Goal: Register for event/course

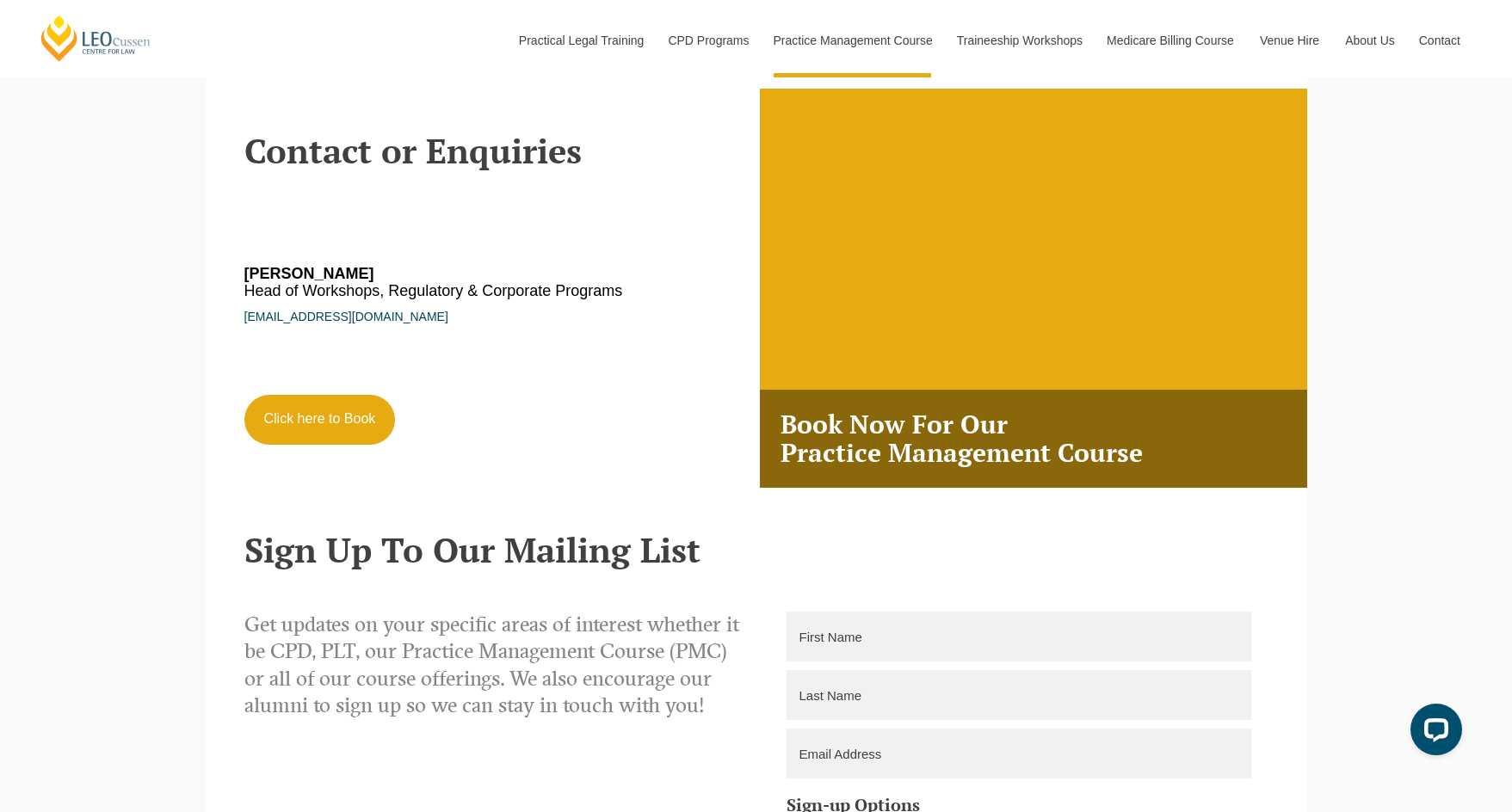
scroll to position [3097, 0]
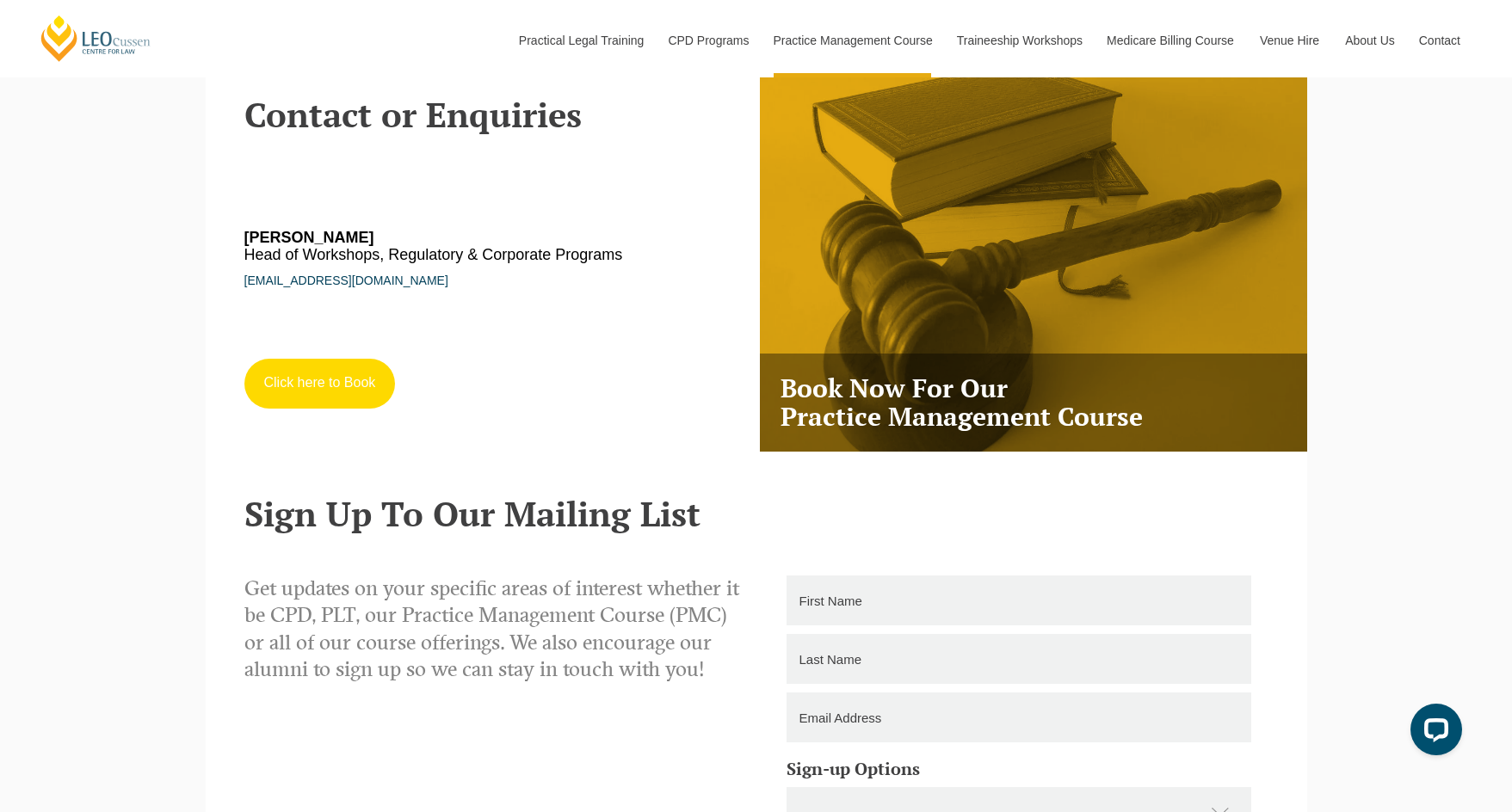
click at [340, 377] on link "Click here to Book" at bounding box center [320, 384] width 151 height 50
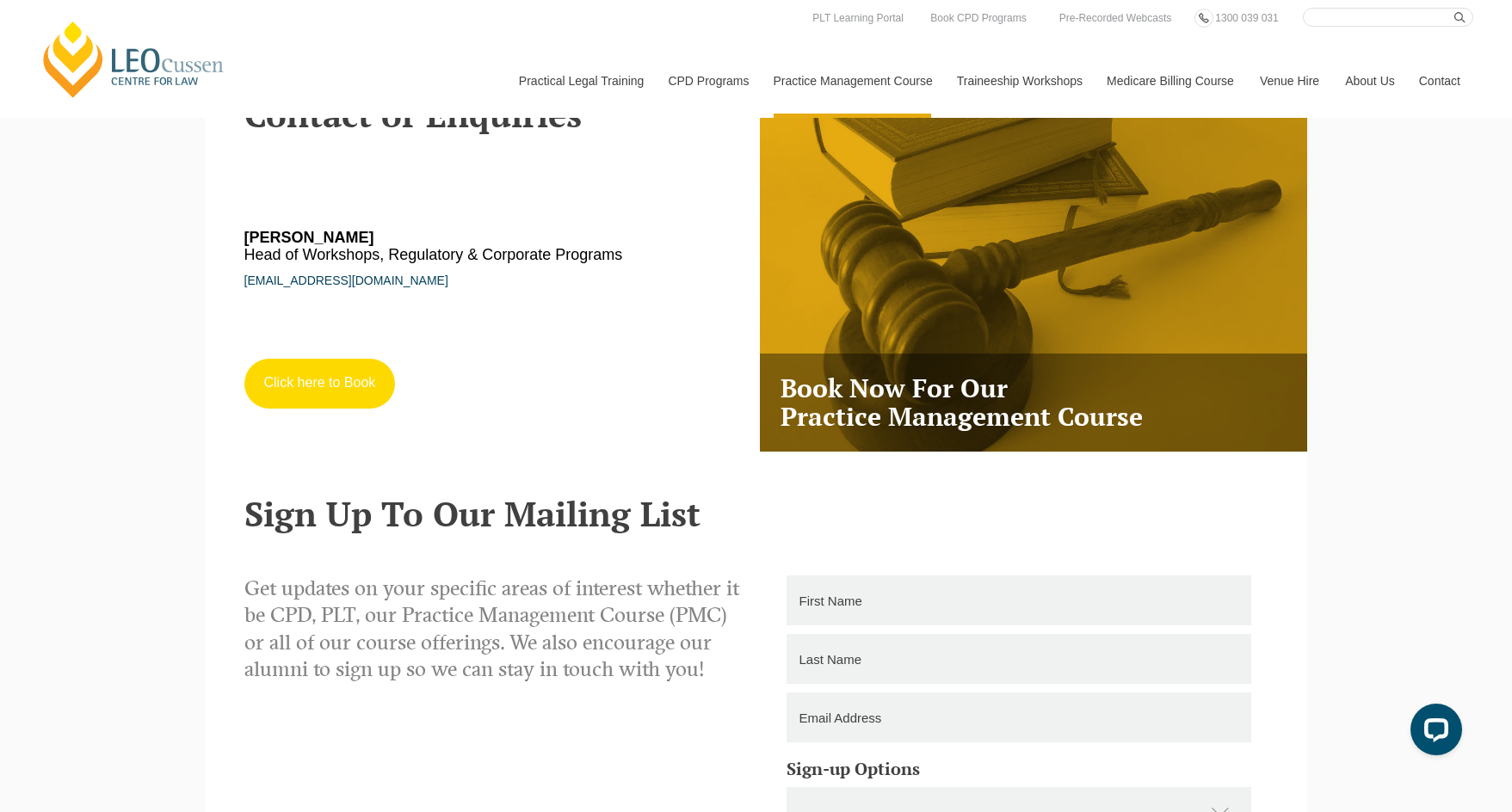
click at [340, 390] on link "Click here to Book" at bounding box center [320, 384] width 151 height 50
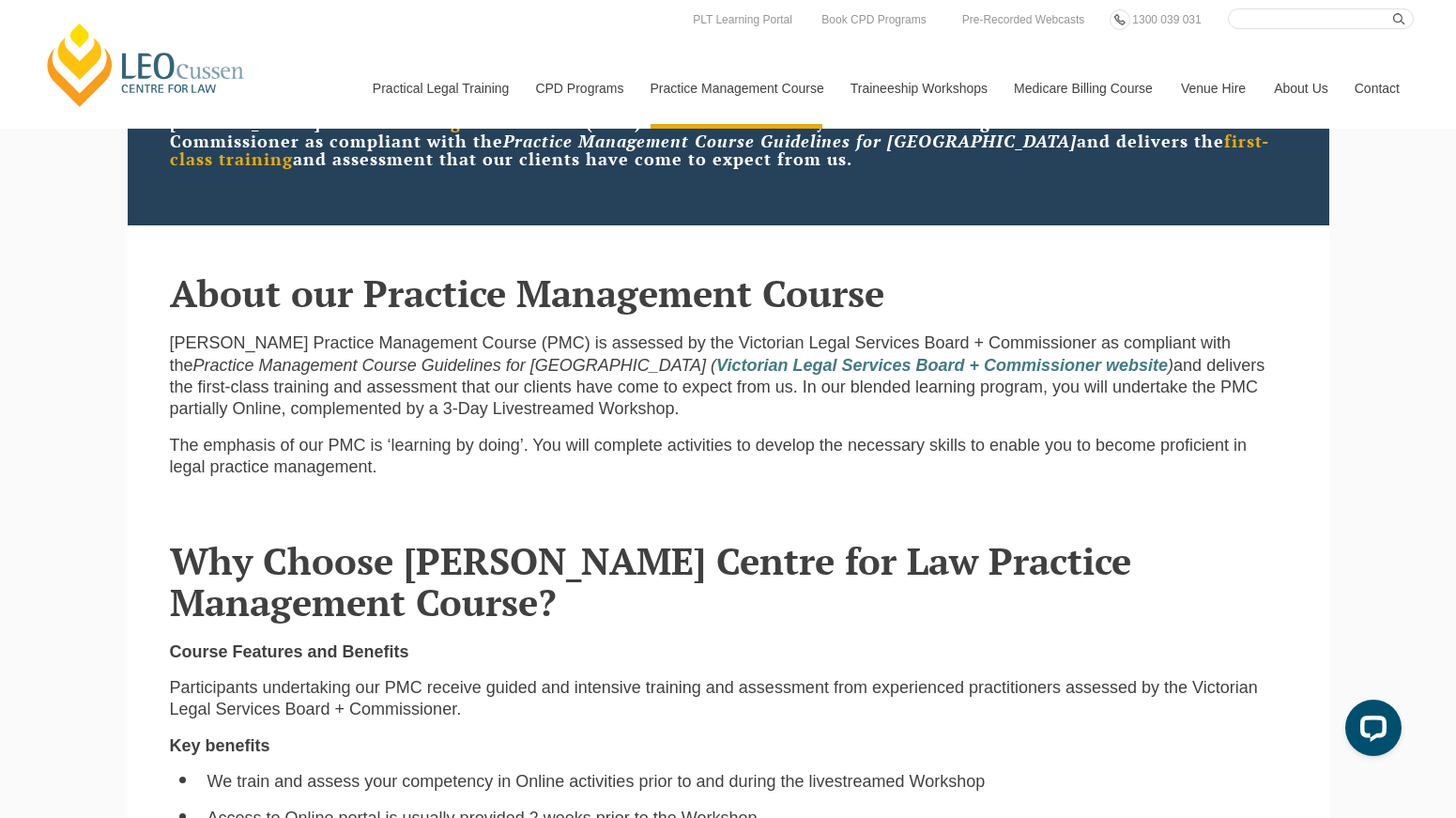
scroll to position [0, 0]
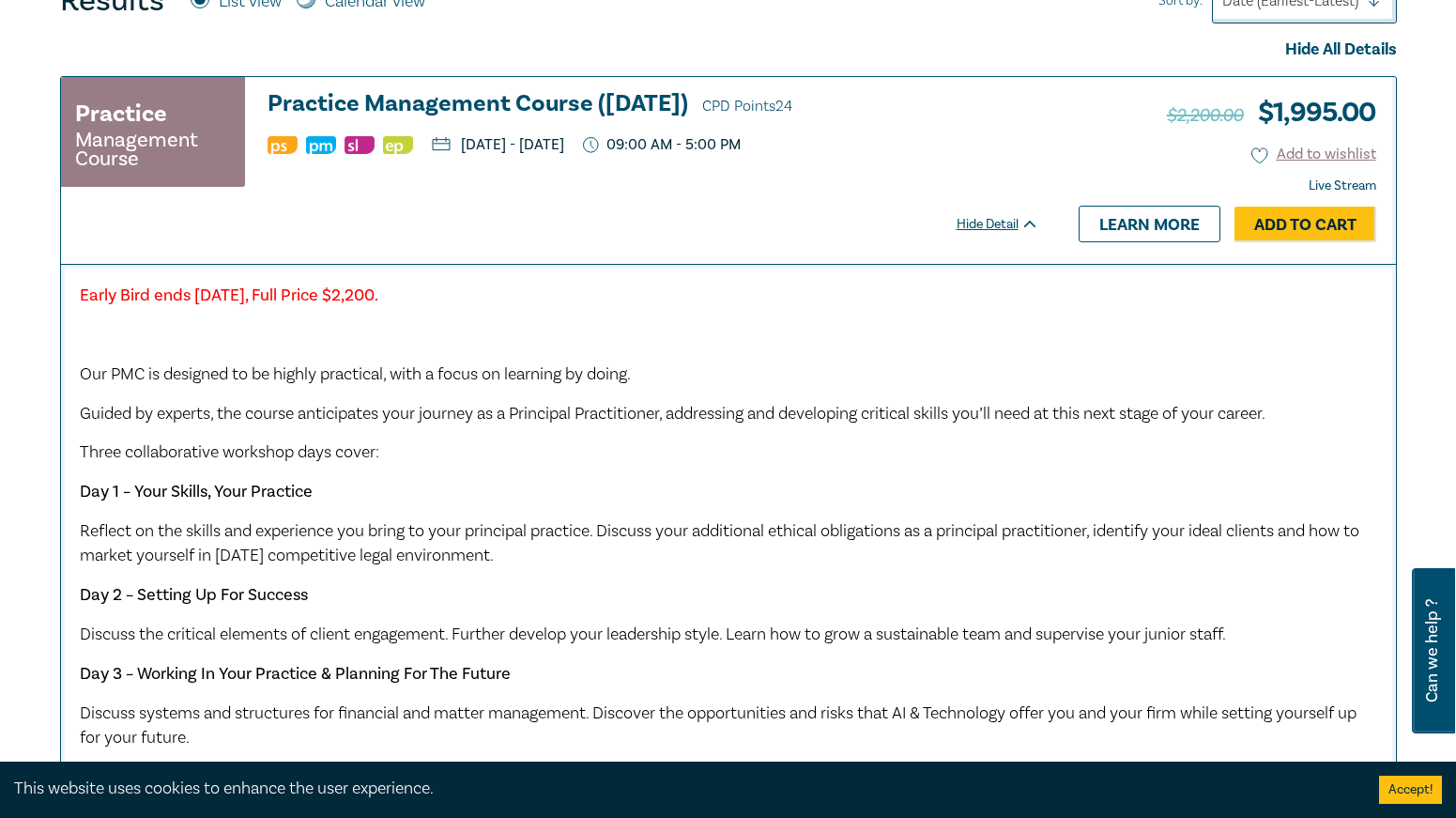
scroll to position [563, 0]
